Goal: Navigation & Orientation: Go to known website

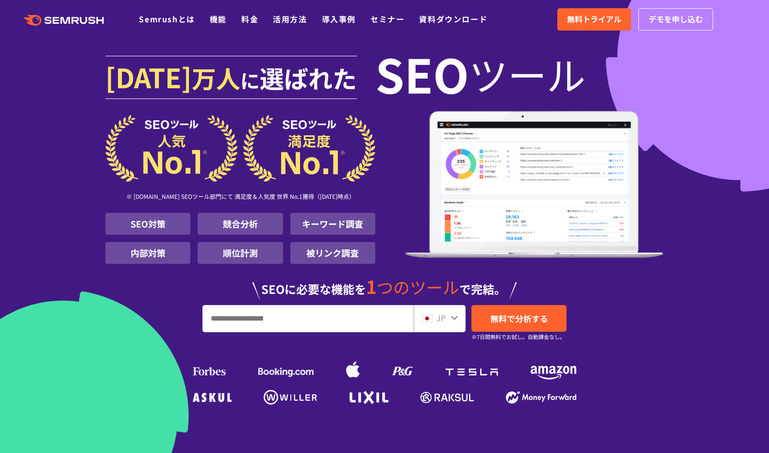
click at [70, 17] on polygon at bounding box center [67, 20] width 10 height 7
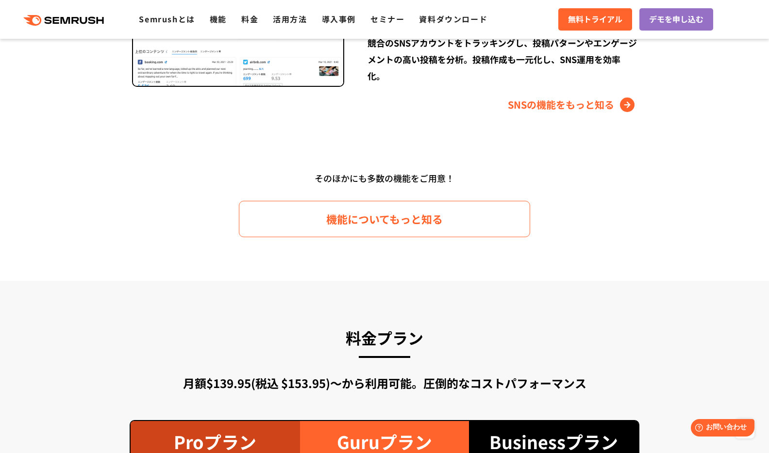
scroll to position [1555, 0]
